Goal: Task Accomplishment & Management: Use online tool/utility

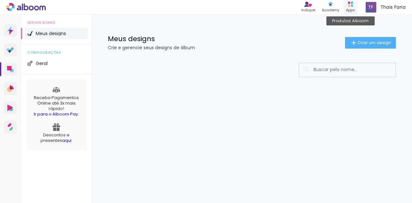
click at [353, 7] on div "Apps" at bounding box center [350, 9] width 9 height 5
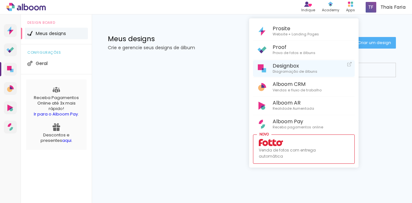
click at [305, 74] on span "Diagramação de álbuns" at bounding box center [295, 72] width 45 height 6
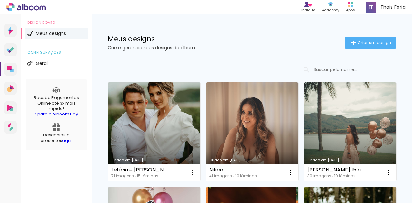
click at [157, 106] on link "Criado em [DATE]" at bounding box center [154, 131] width 92 height 99
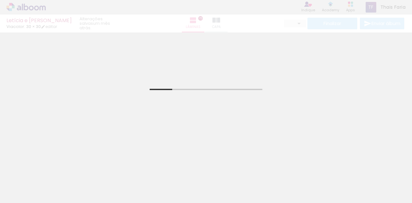
click at [214, 19] on div "Letícia e Wendel Viacolor: 30 × 30 editar um mês atrás. Lâminas 15 Capa Finaliz…" at bounding box center [206, 16] width 412 height 32
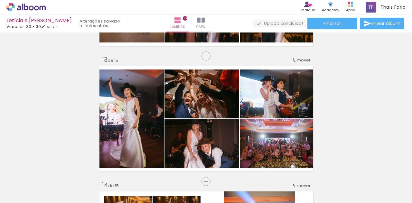
scroll to position [0, 523]
